Goal: Navigation & Orientation: Find specific page/section

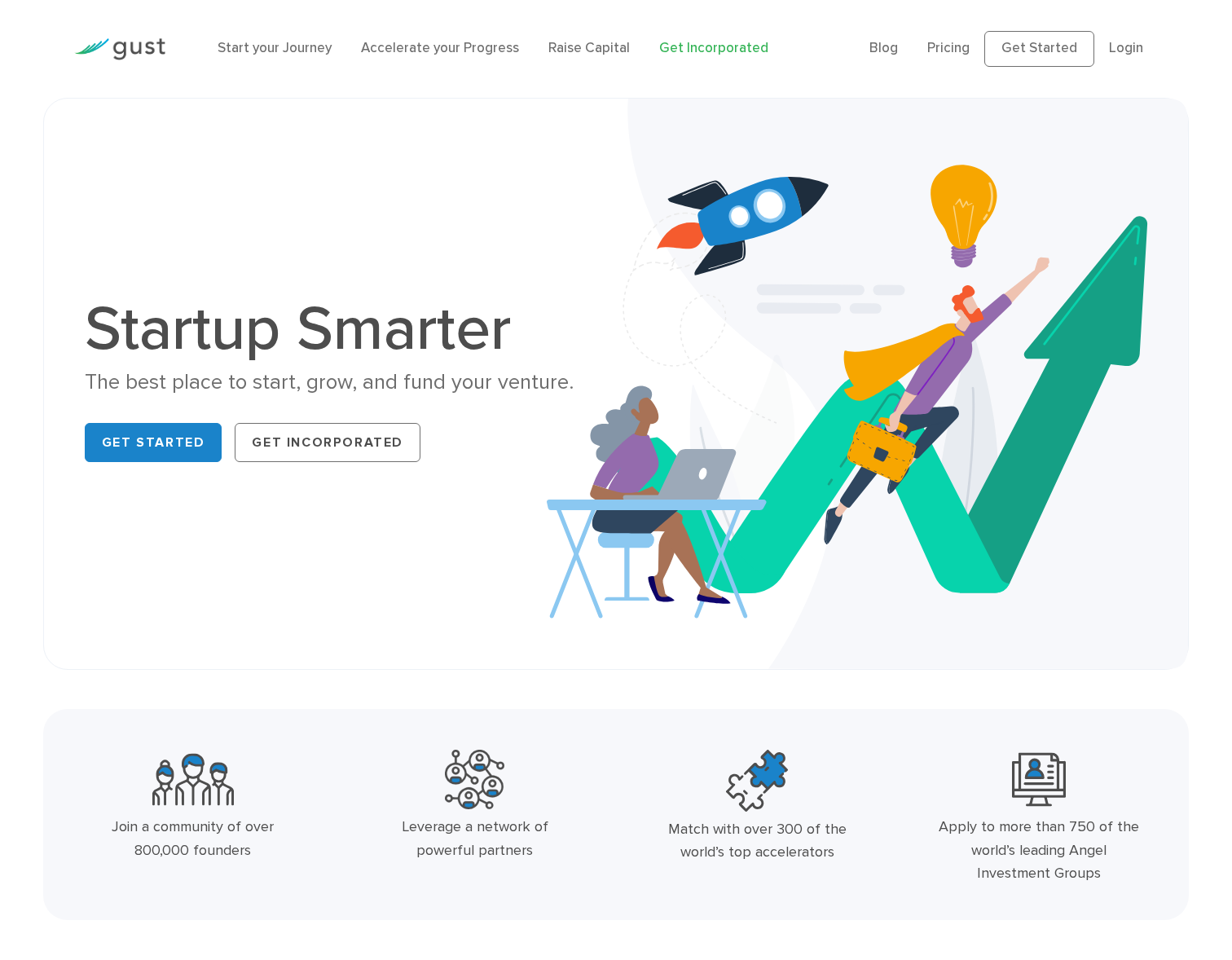
click at [716, 51] on link "Get Incorporated" at bounding box center [713, 48] width 109 height 16
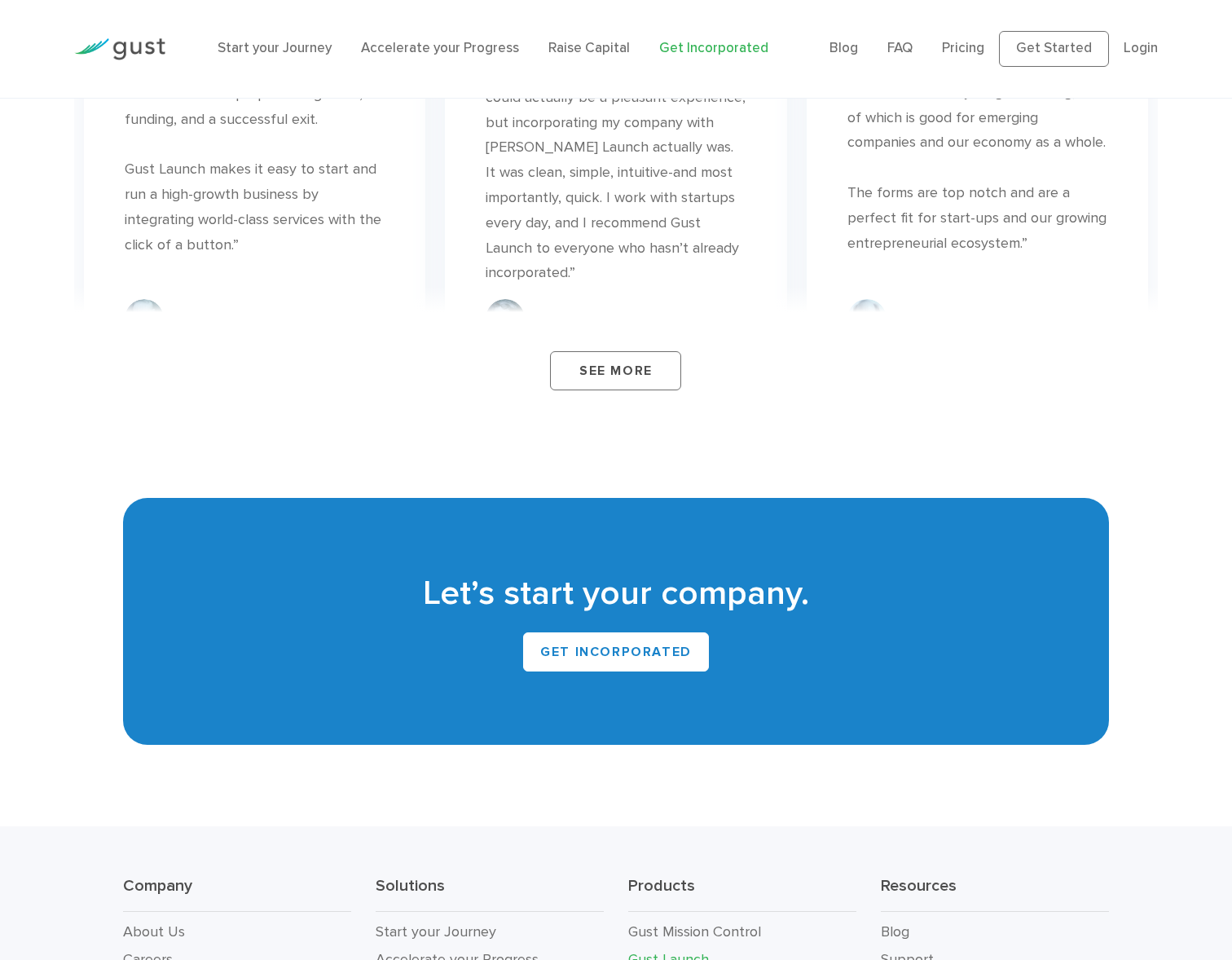
scroll to position [9700, 0]
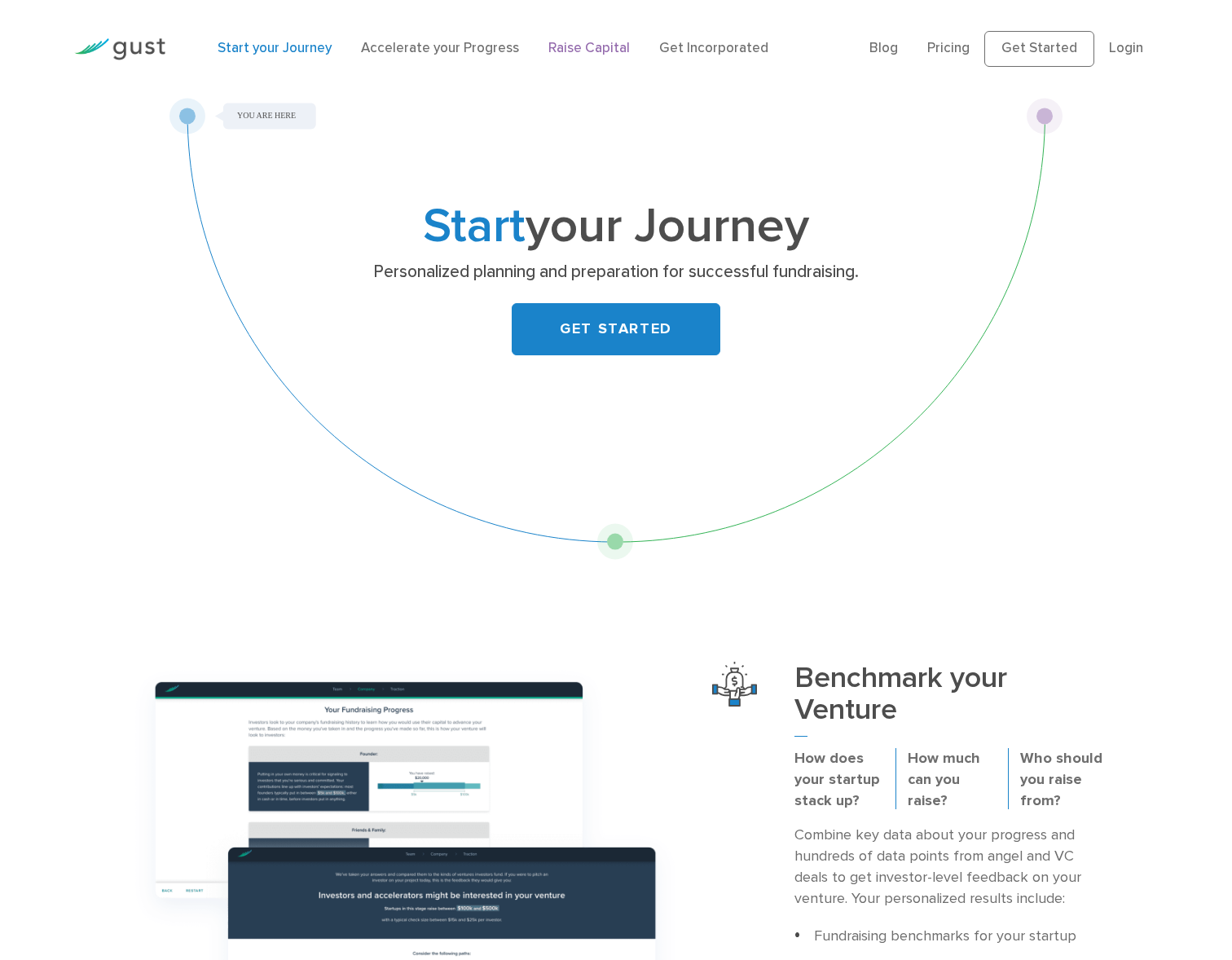
click at [589, 45] on link "Raise Capital" at bounding box center [589, 48] width 82 height 16
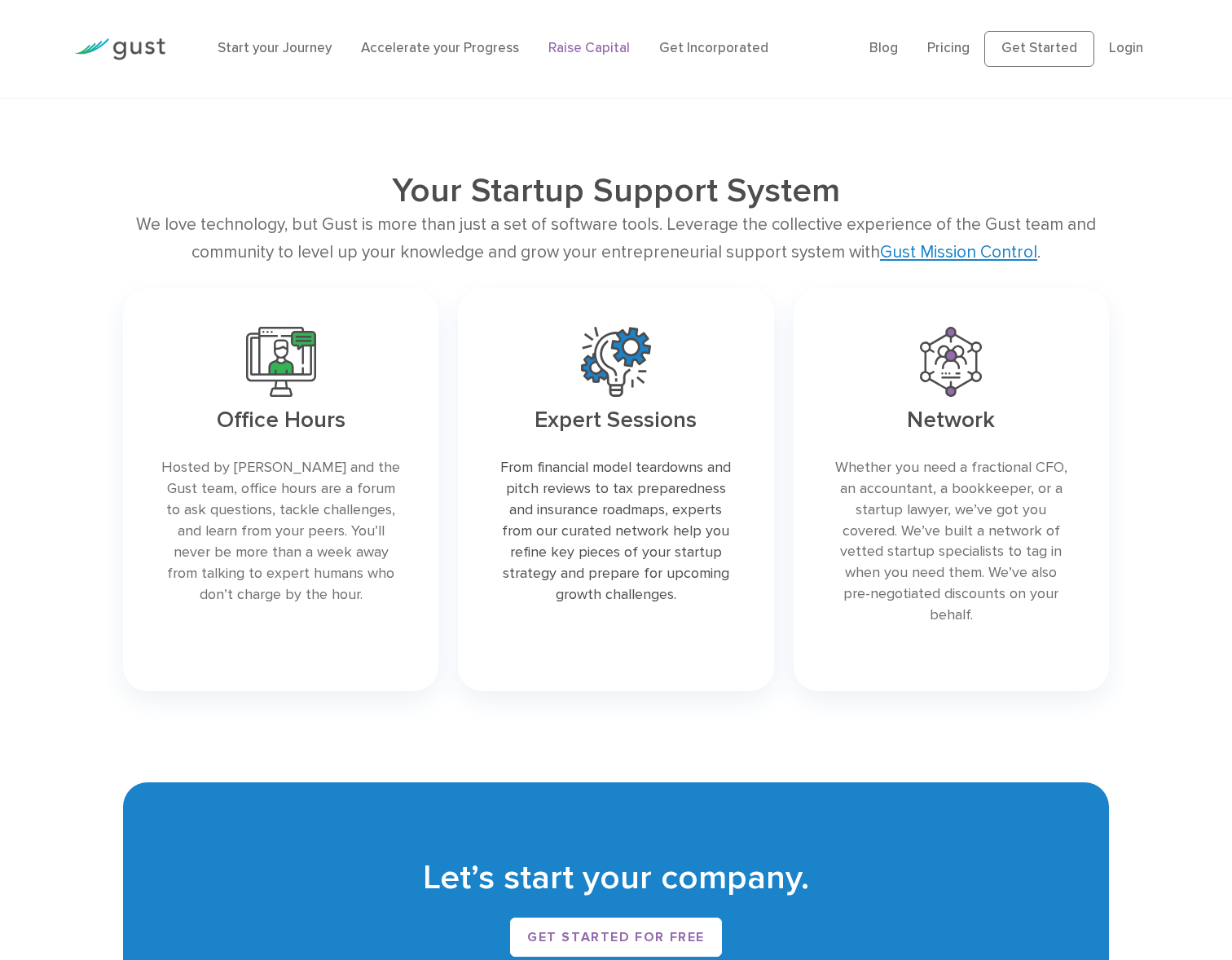
scroll to position [2105, 0]
